Goal: Navigation & Orientation: Find specific page/section

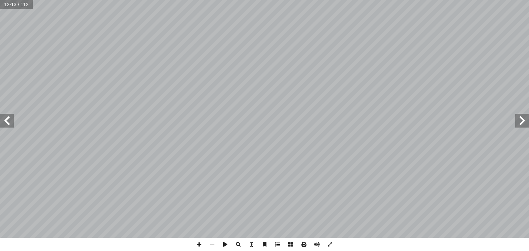
click at [8, 119] on span at bounding box center [7, 121] width 14 height 14
click at [525, 122] on span at bounding box center [522, 121] width 14 height 14
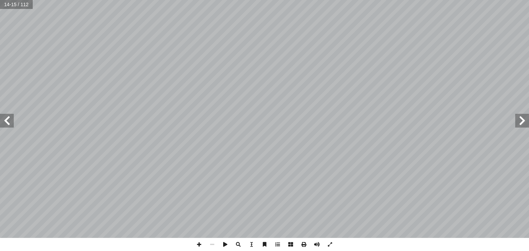
click at [525, 122] on span at bounding box center [522, 121] width 14 height 14
click at [529, 45] on html "الصفحة الرئيسية الصف الأول الصف الثاني الصف الثالث الصف الرابع الصف الخامس الصف…" at bounding box center [264, 22] width 529 height 45
click at [198, 248] on span at bounding box center [199, 244] width 13 height 13
click at [66, 45] on html "الصفحة الرئيسية الصف الأول الصف الثاني الصف الثالث الصف الرابع الصف الخامس الصف…" at bounding box center [264, 22] width 529 height 45
